Goal: Task Accomplishment & Management: Manage account settings

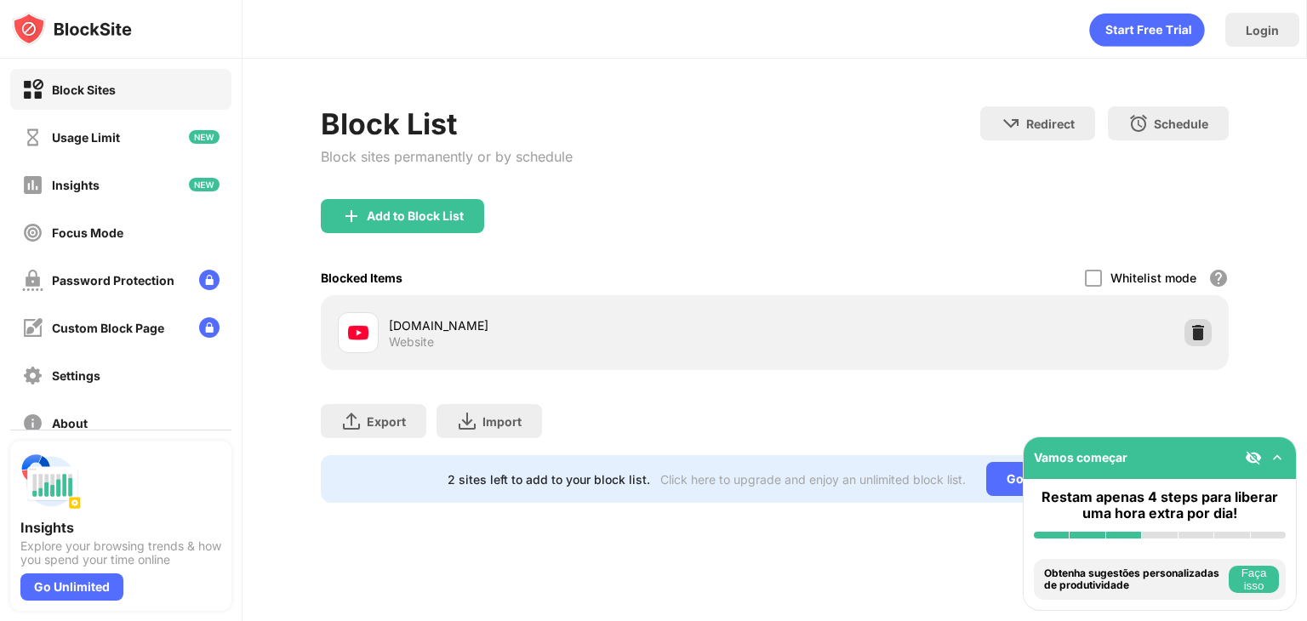
click at [1198, 334] on img at bounding box center [1198, 332] width 17 height 17
